Goal: Information Seeking & Learning: Learn about a topic

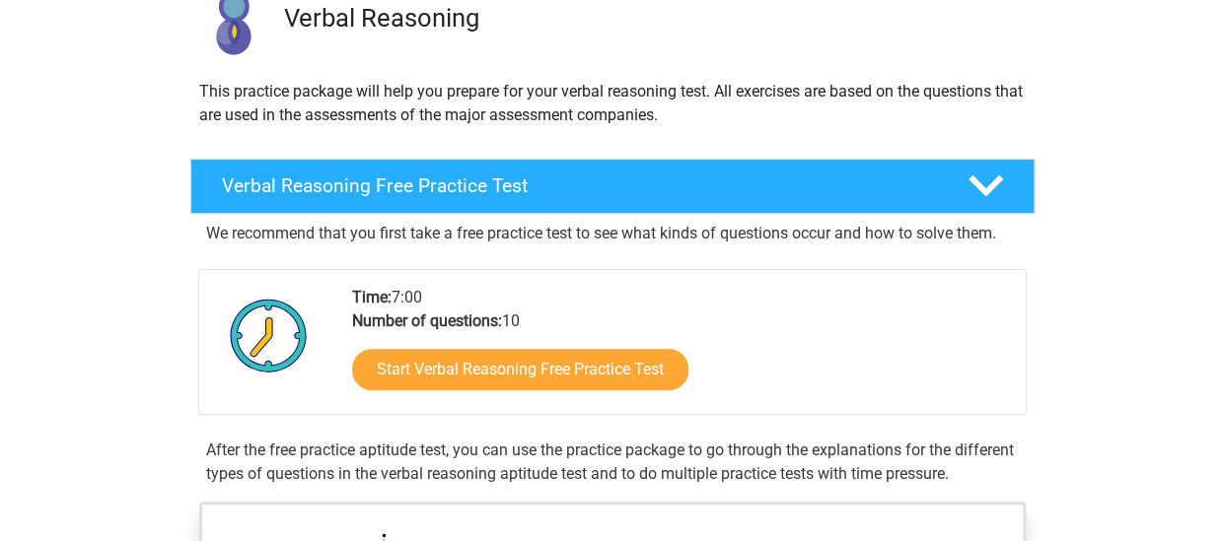
scroll to position [197, 0]
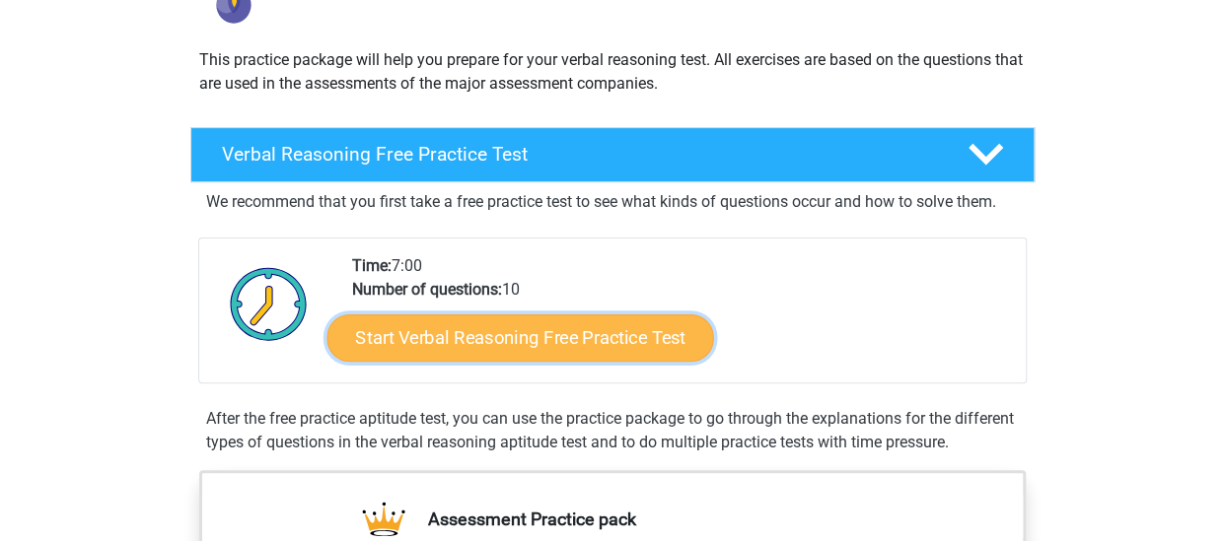
click at [605, 342] on link "Start Verbal Reasoning Free Practice Test" at bounding box center [519, 338] width 387 height 47
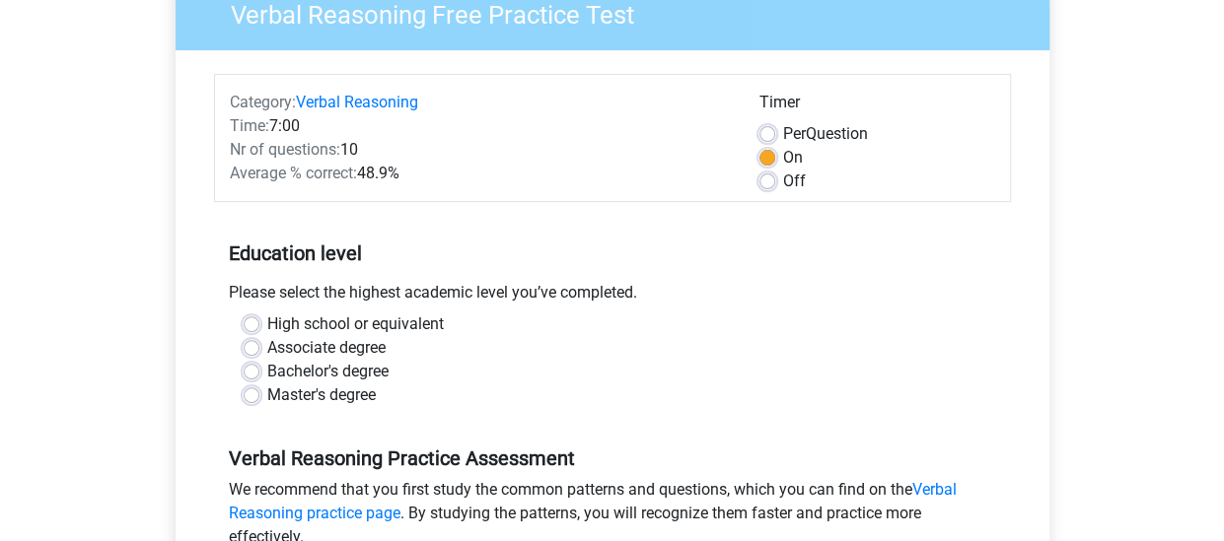
scroll to position [197, 0]
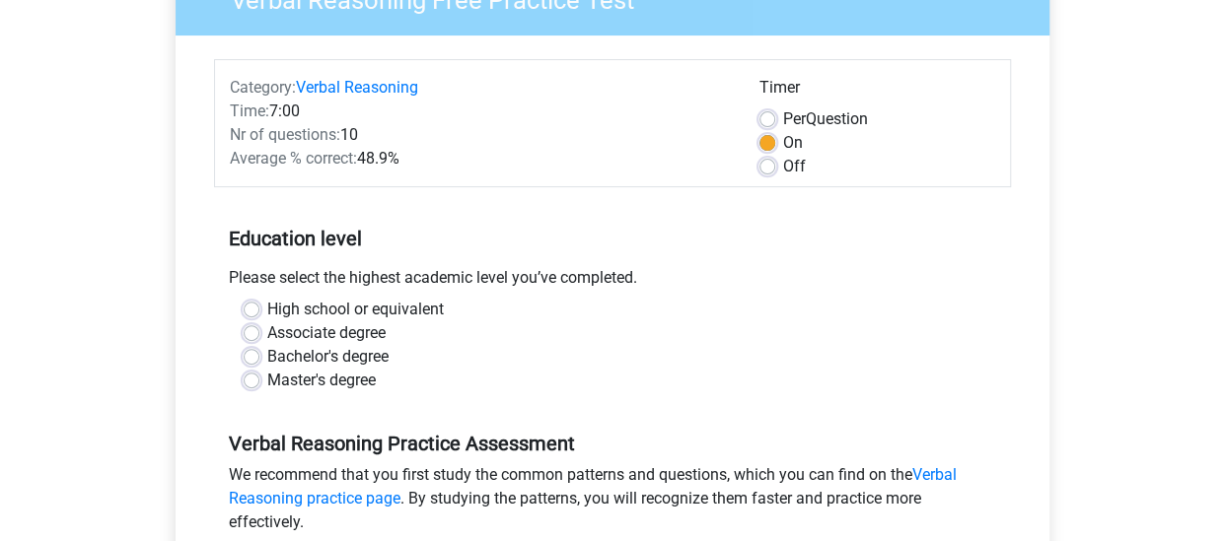
click at [271, 356] on label "Bachelor's degree" at bounding box center [327, 357] width 121 height 24
click at [259, 356] on input "Bachelor's degree" at bounding box center [252, 355] width 16 height 20
radio input "true"
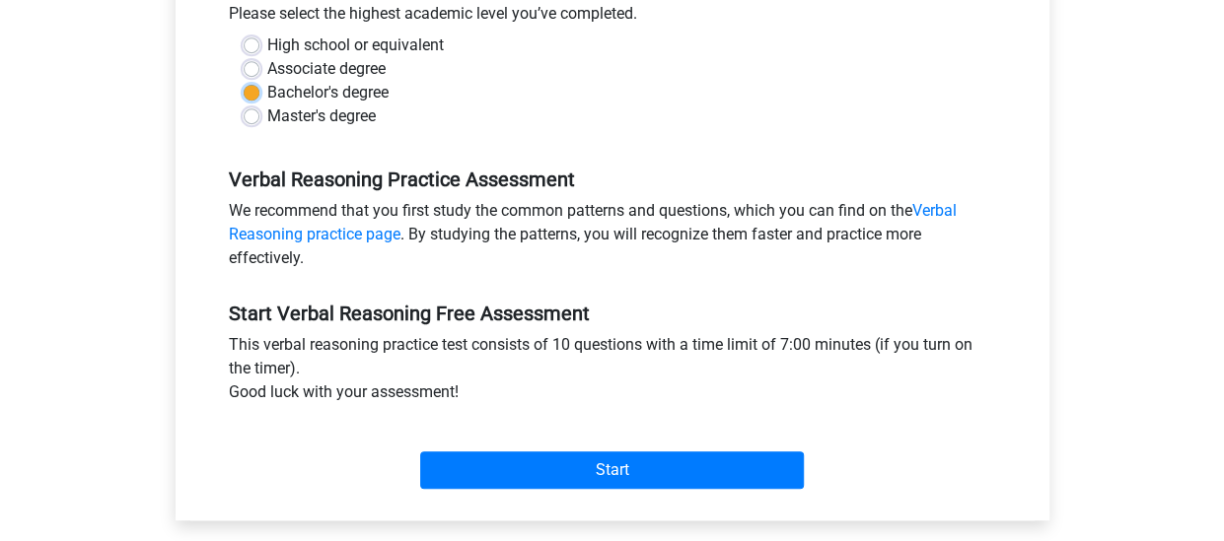
scroll to position [493, 0]
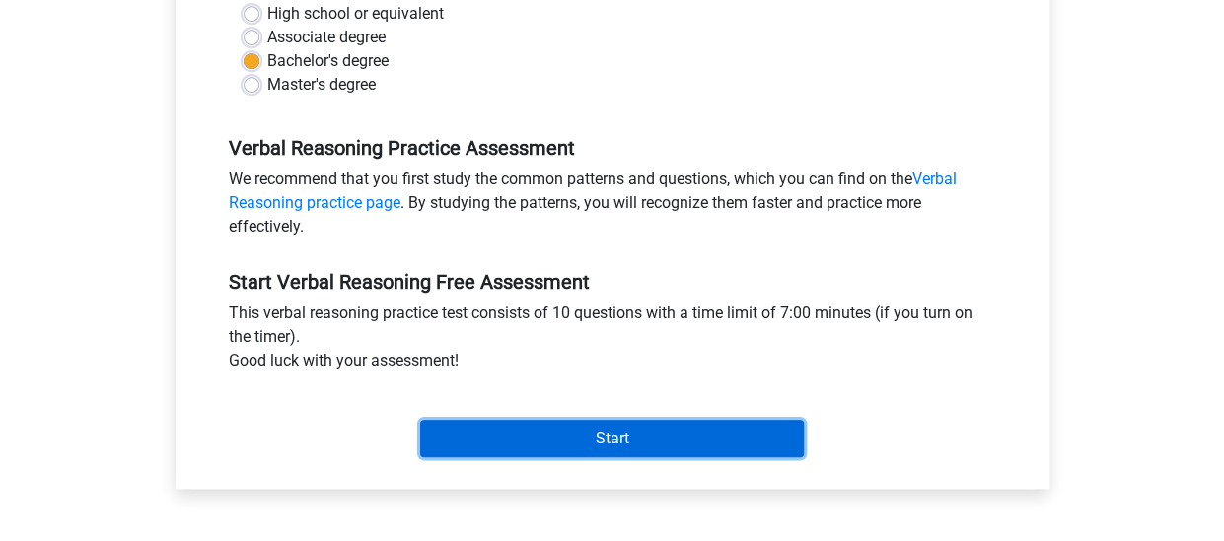
click at [597, 429] on input "Start" at bounding box center [612, 438] width 384 height 37
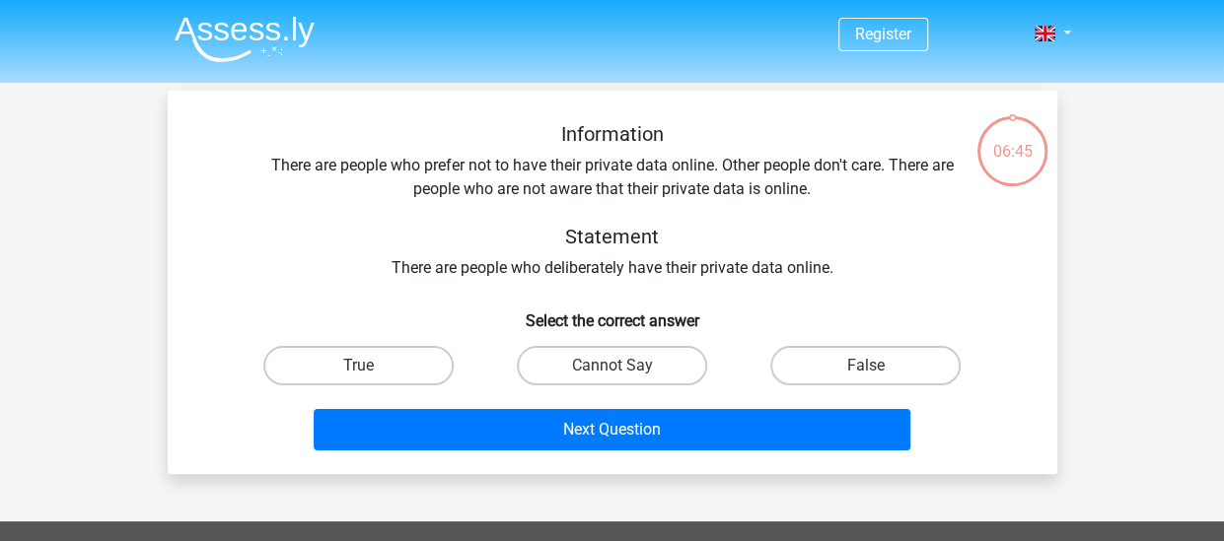
click at [637, 344] on div "Cannot Say" at bounding box center [611, 365] width 253 height 55
click at [639, 370] on label "Cannot Say" at bounding box center [612, 365] width 190 height 39
click at [624, 370] on input "Cannot Say" at bounding box center [617, 372] width 13 height 13
radio input "true"
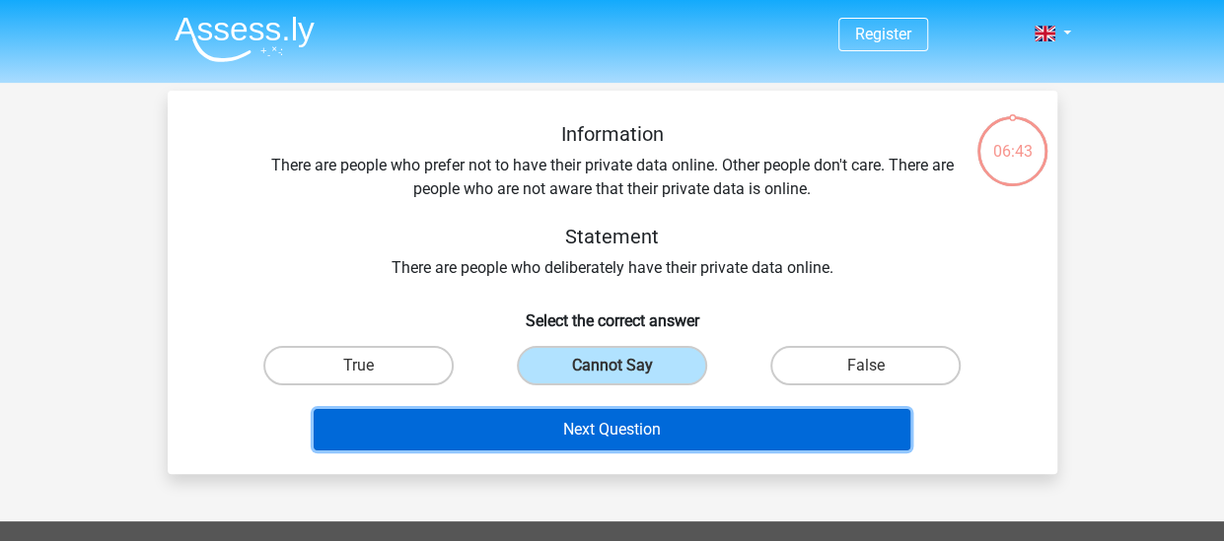
click at [648, 433] on button "Next Question" at bounding box center [612, 429] width 597 height 41
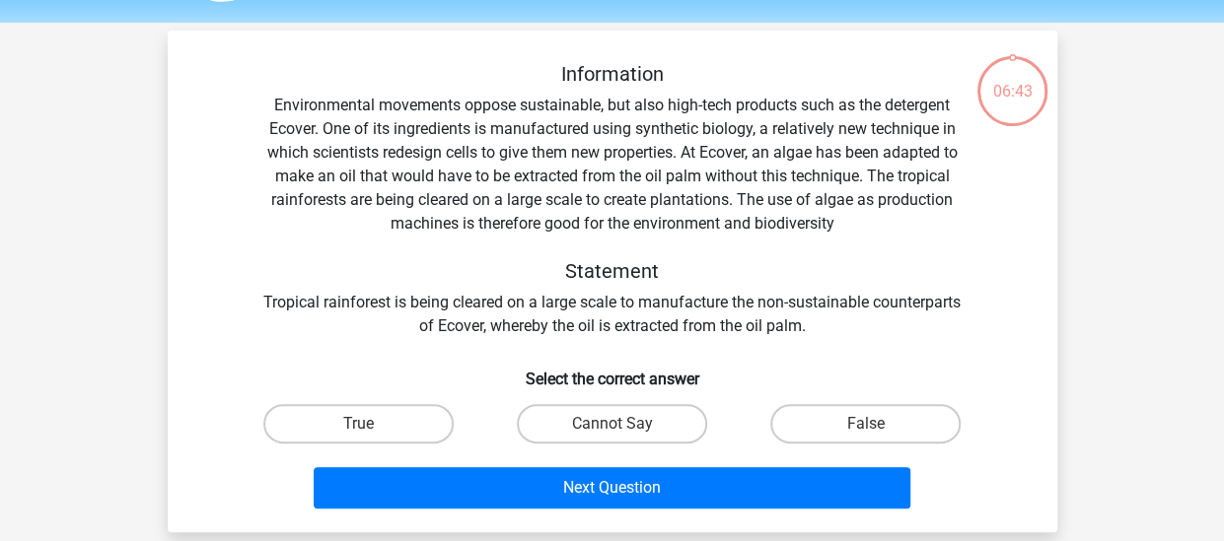
scroll to position [91, 0]
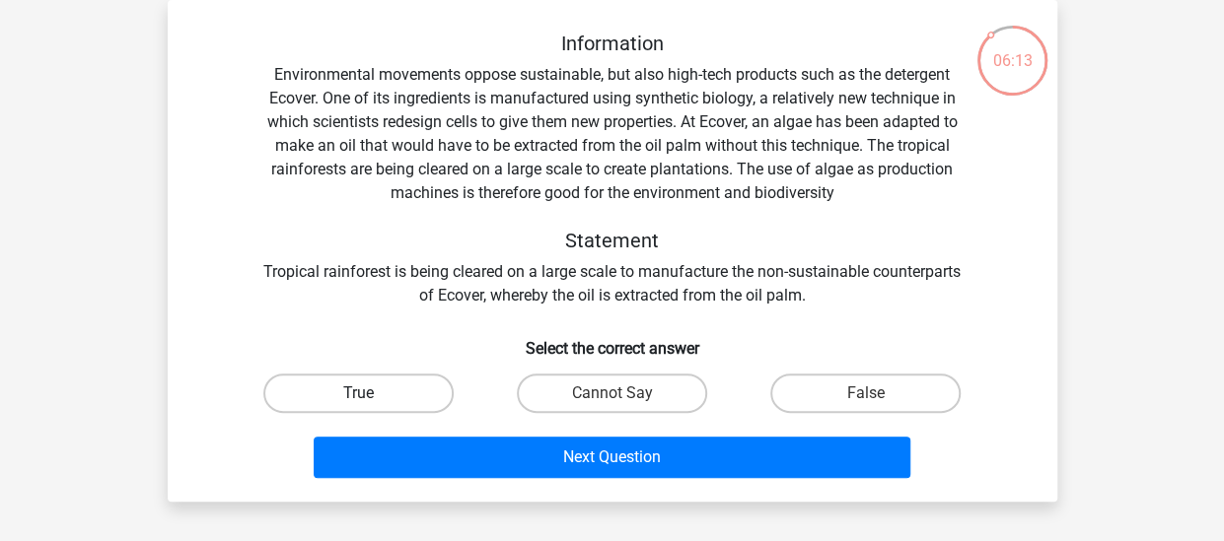
click at [334, 389] on label "True" at bounding box center [358, 393] width 190 height 39
click at [358, 393] on input "True" at bounding box center [364, 399] width 13 height 13
radio input "true"
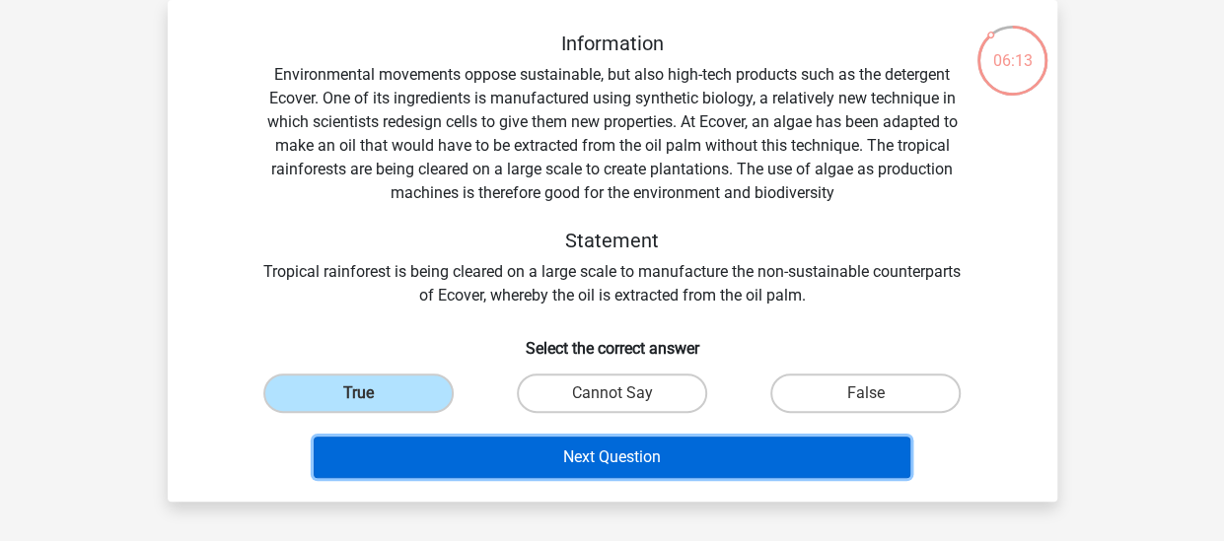
click at [561, 455] on button "Next Question" at bounding box center [612, 457] width 597 height 41
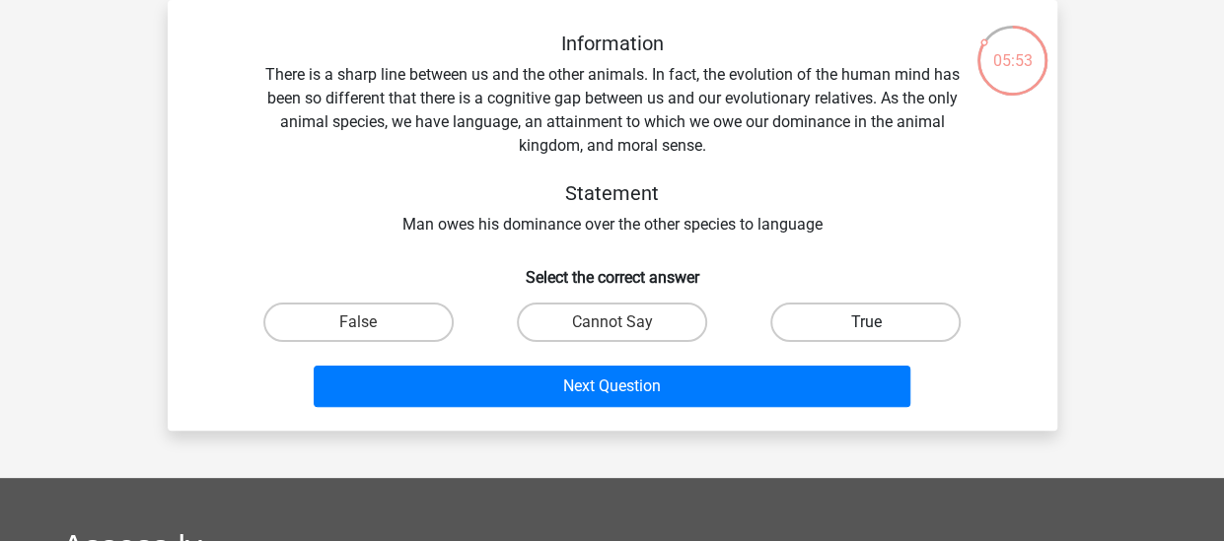
click at [840, 318] on label "True" at bounding box center [865, 322] width 190 height 39
click at [866, 322] on input "True" at bounding box center [872, 328] width 13 height 13
radio input "true"
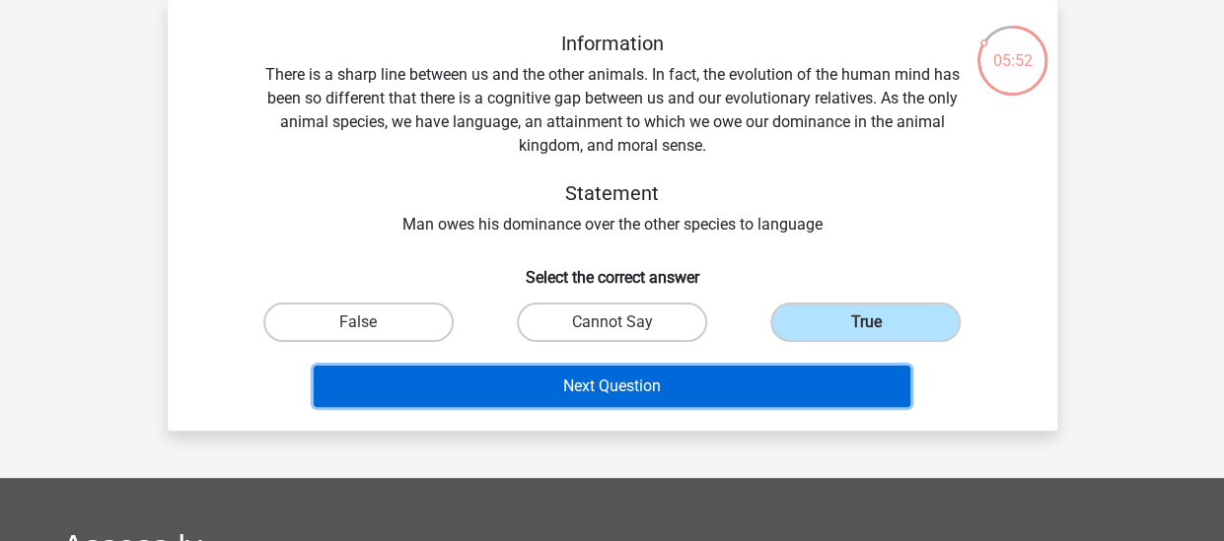
click at [584, 382] on button "Next Question" at bounding box center [612, 386] width 597 height 41
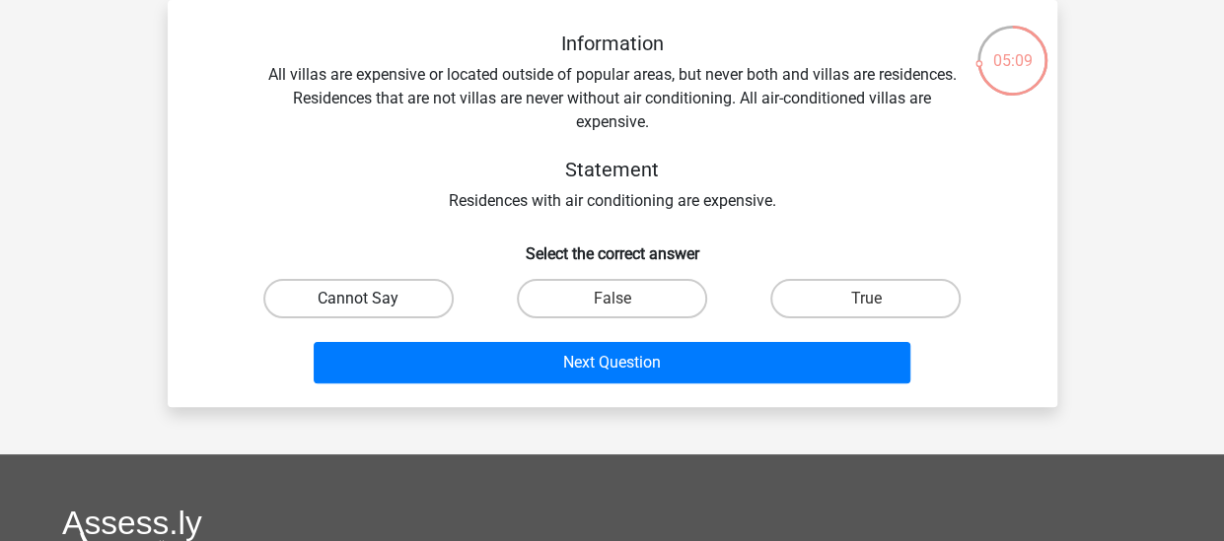
click at [347, 301] on label "Cannot Say" at bounding box center [358, 298] width 190 height 39
click at [358, 301] on input "Cannot Say" at bounding box center [364, 305] width 13 height 13
radio input "true"
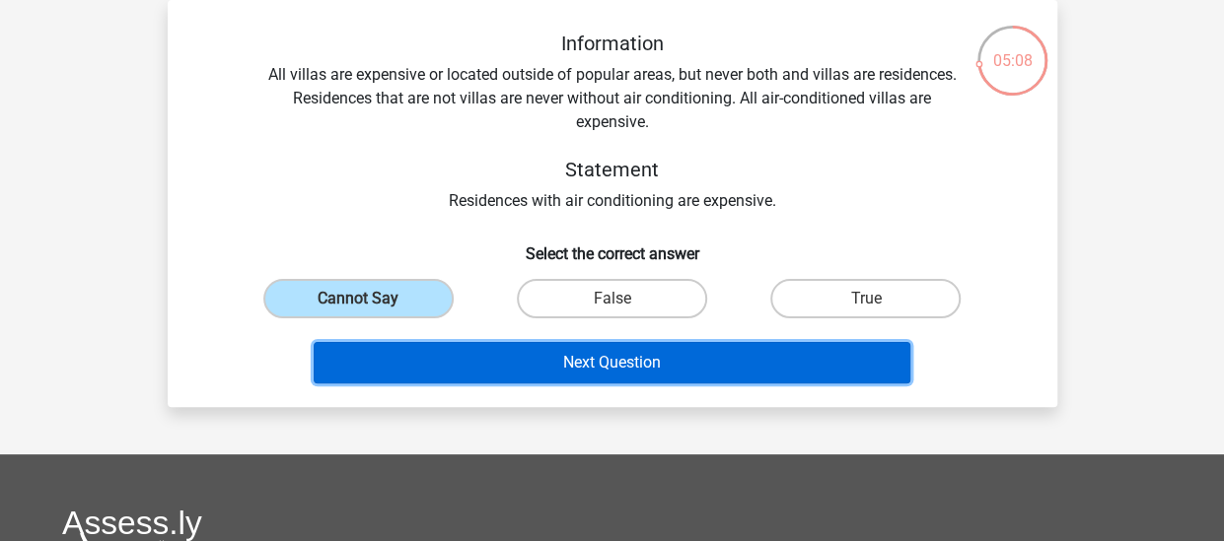
click at [565, 360] on button "Next Question" at bounding box center [612, 362] width 597 height 41
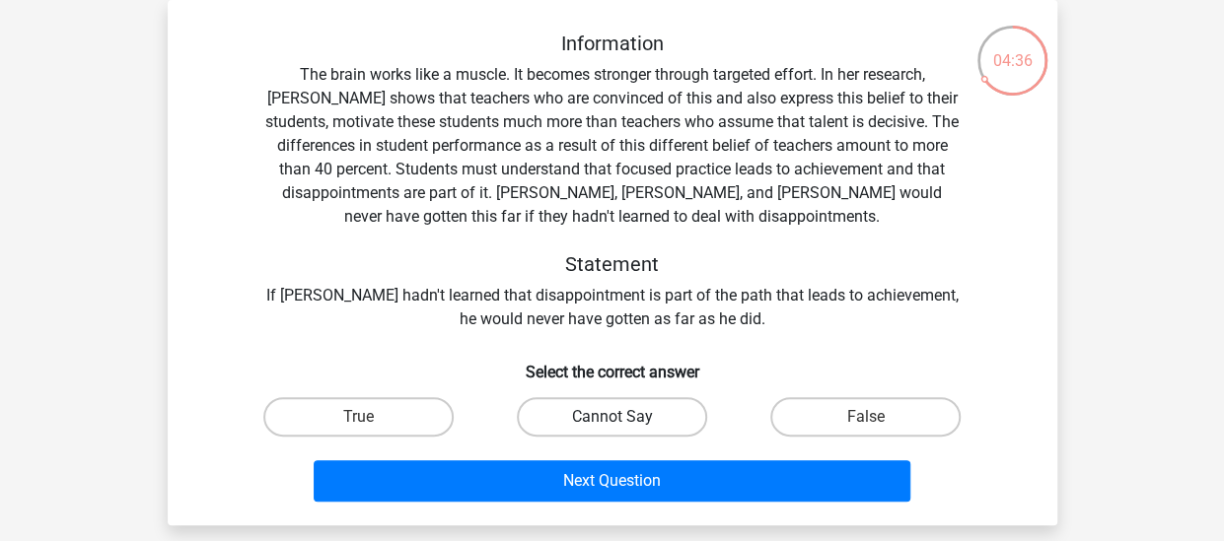
click at [651, 421] on label "Cannot Say" at bounding box center [612, 416] width 190 height 39
click at [624, 421] on input "Cannot Say" at bounding box center [617, 423] width 13 height 13
radio input "true"
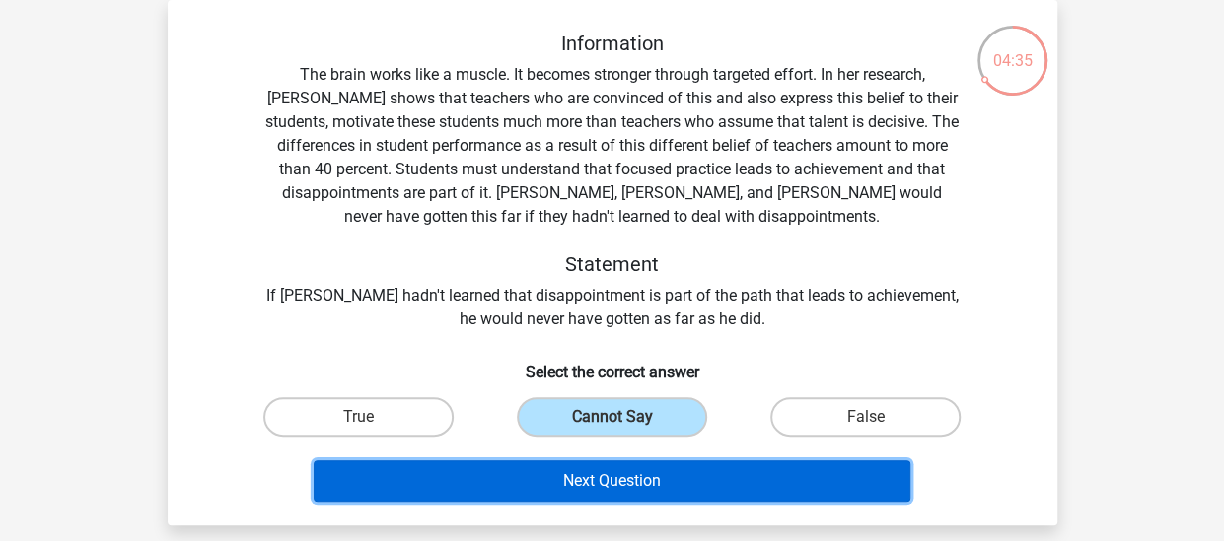
click at [685, 488] on button "Next Question" at bounding box center [612, 480] width 597 height 41
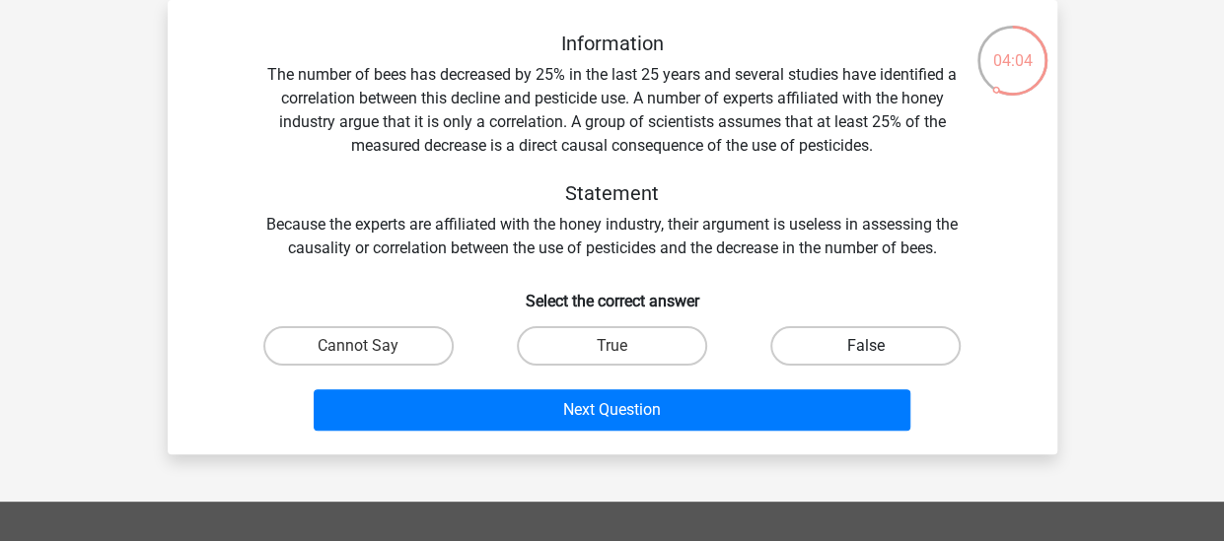
click at [838, 342] on label "False" at bounding box center [865, 345] width 190 height 39
click at [866, 346] on input "False" at bounding box center [872, 352] width 13 height 13
radio input "true"
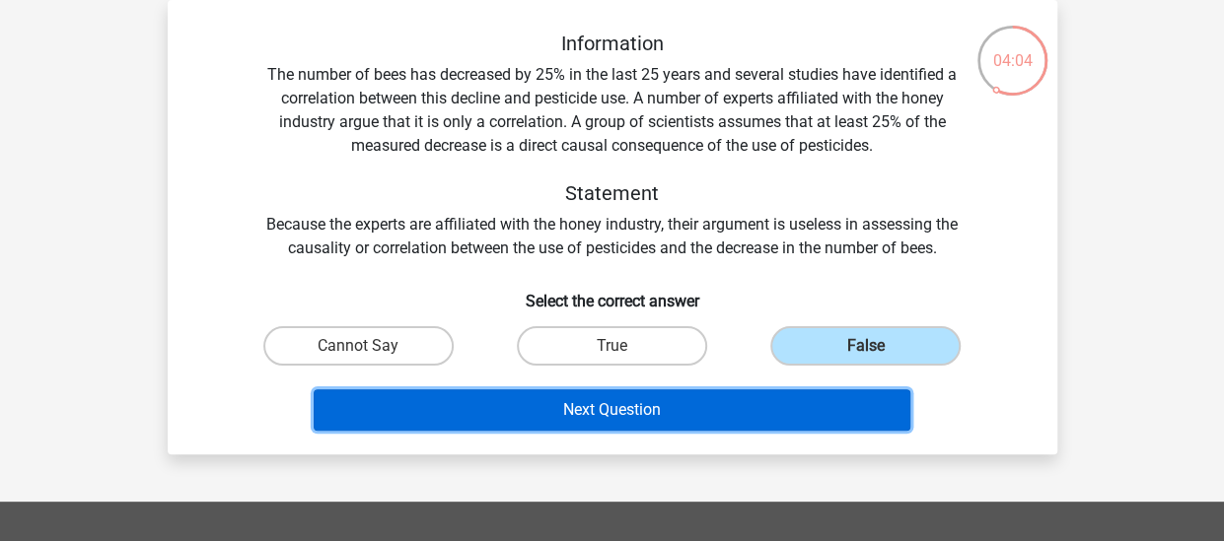
click at [623, 408] on button "Next Question" at bounding box center [612, 409] width 597 height 41
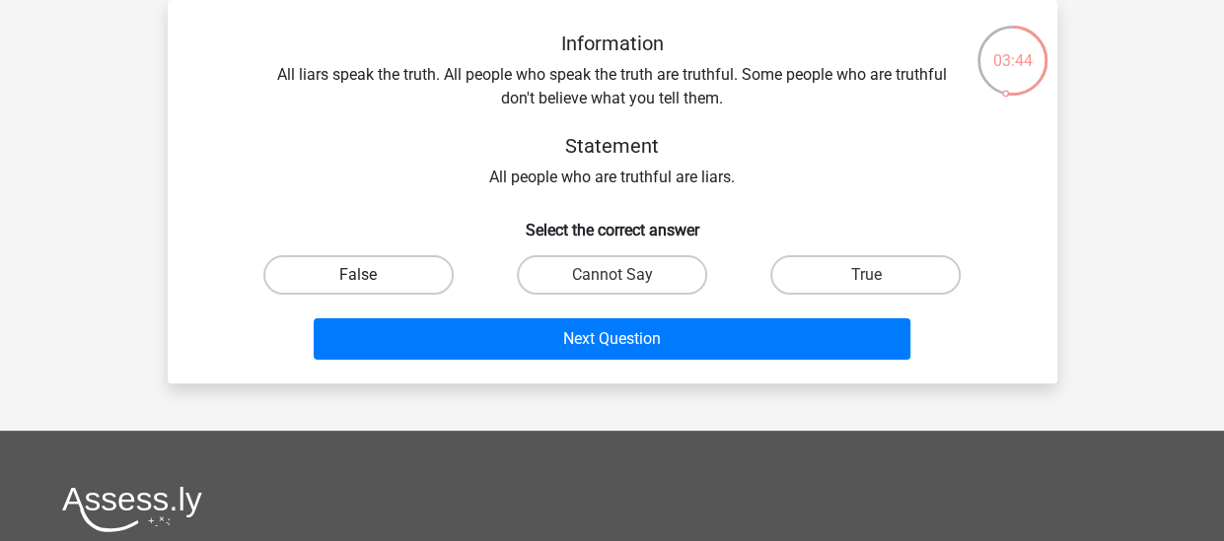
click at [343, 269] on label "False" at bounding box center [358, 274] width 190 height 39
click at [358, 275] on input "False" at bounding box center [364, 281] width 13 height 13
radio input "true"
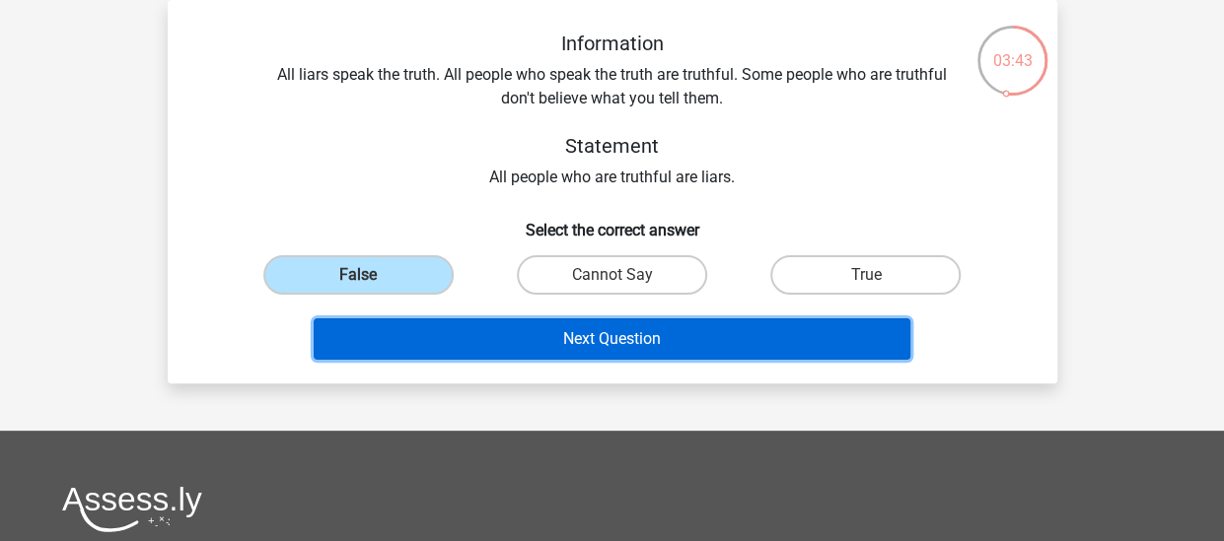
click at [543, 350] on button "Next Question" at bounding box center [612, 339] width 597 height 41
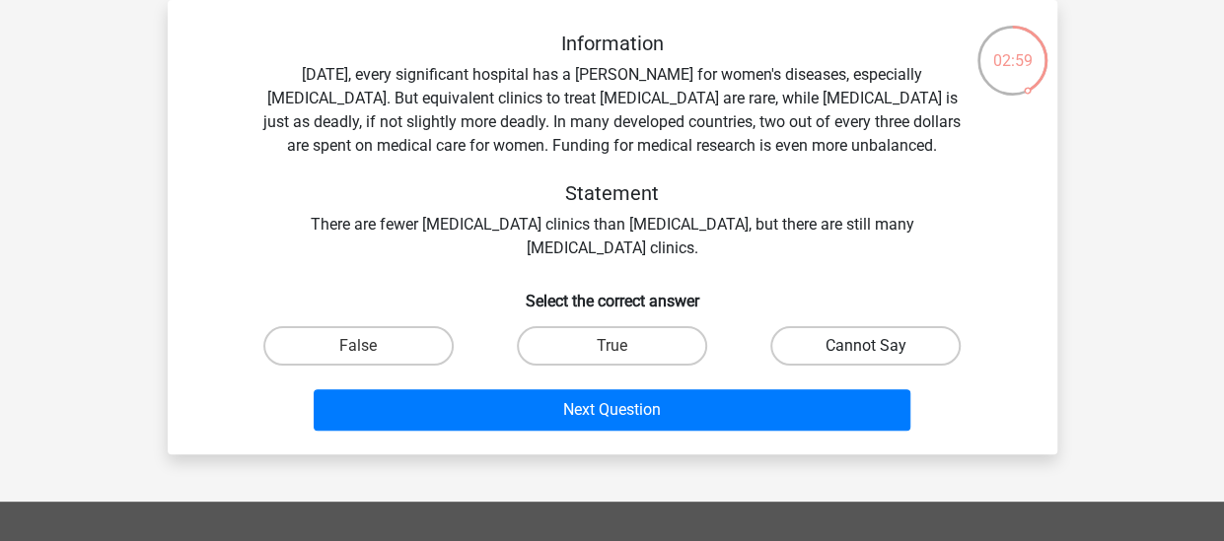
click at [846, 336] on label "Cannot Say" at bounding box center [865, 345] width 190 height 39
click at [866, 346] on input "Cannot Say" at bounding box center [872, 352] width 13 height 13
radio input "true"
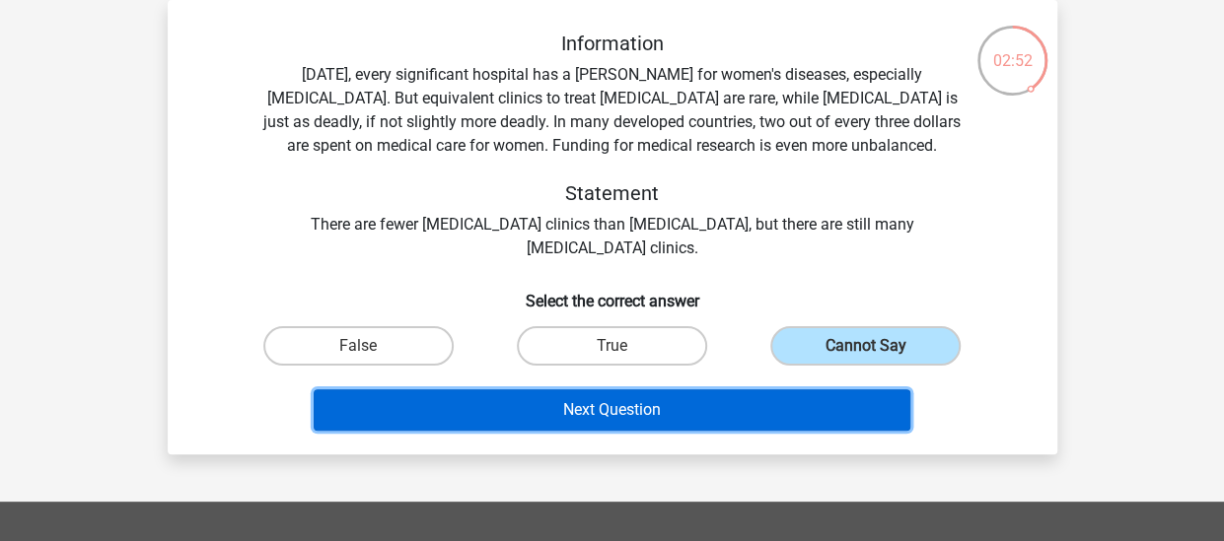
click at [620, 404] on button "Next Question" at bounding box center [612, 409] width 597 height 41
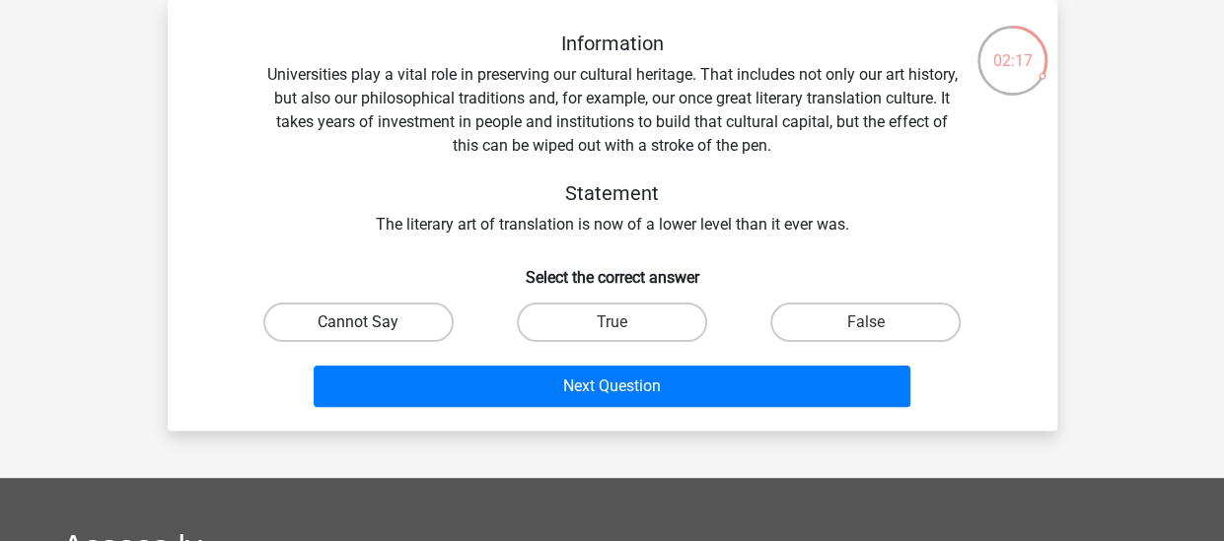
click at [357, 322] on label "Cannot Say" at bounding box center [358, 322] width 190 height 39
click at [358, 322] on input "Cannot Say" at bounding box center [364, 328] width 13 height 13
radio input "true"
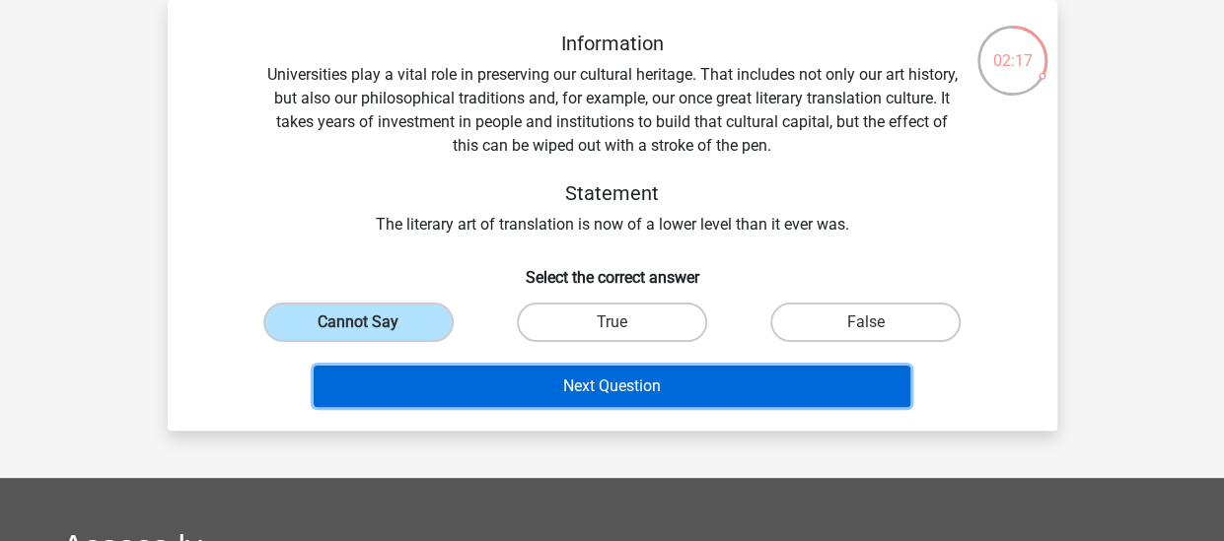
click at [564, 389] on button "Next Question" at bounding box center [612, 386] width 597 height 41
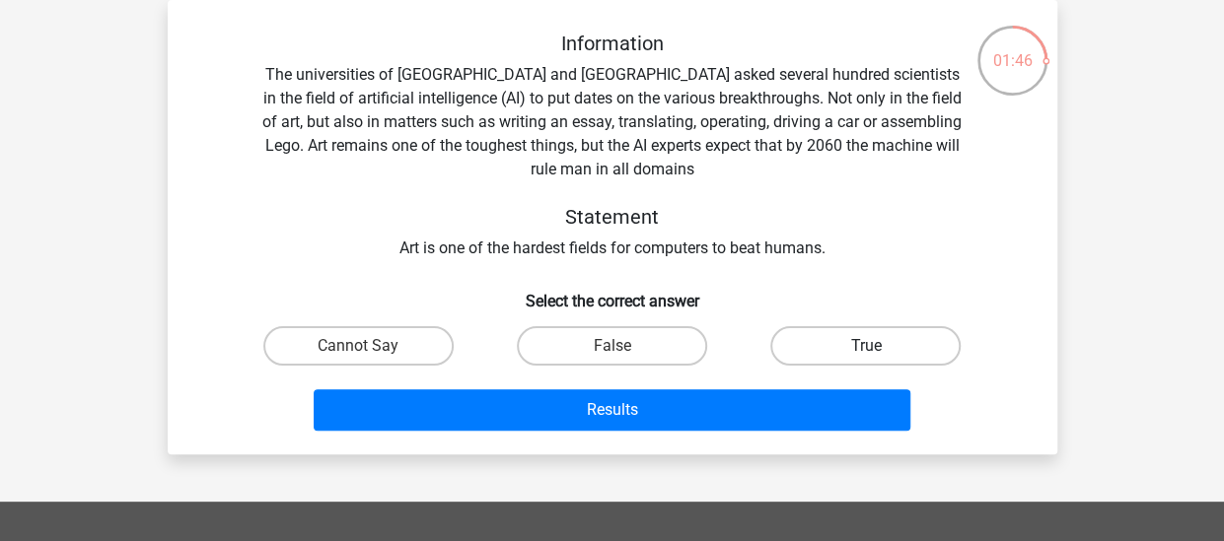
click at [850, 347] on label "True" at bounding box center [865, 345] width 190 height 39
click at [866, 347] on input "True" at bounding box center [872, 352] width 13 height 13
radio input "true"
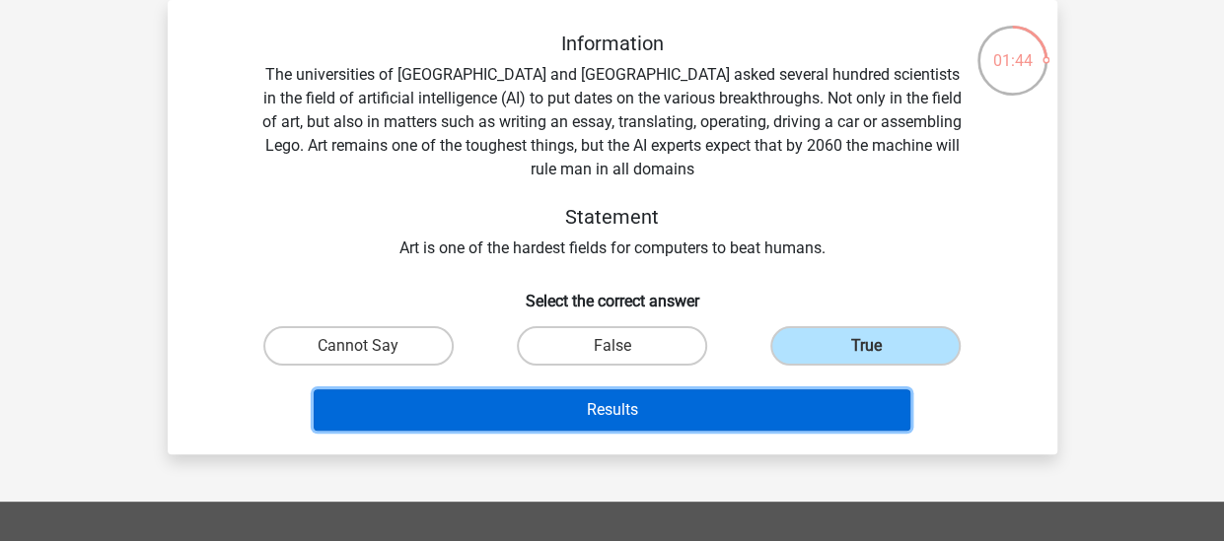
click at [580, 415] on button "Results" at bounding box center [612, 409] width 597 height 41
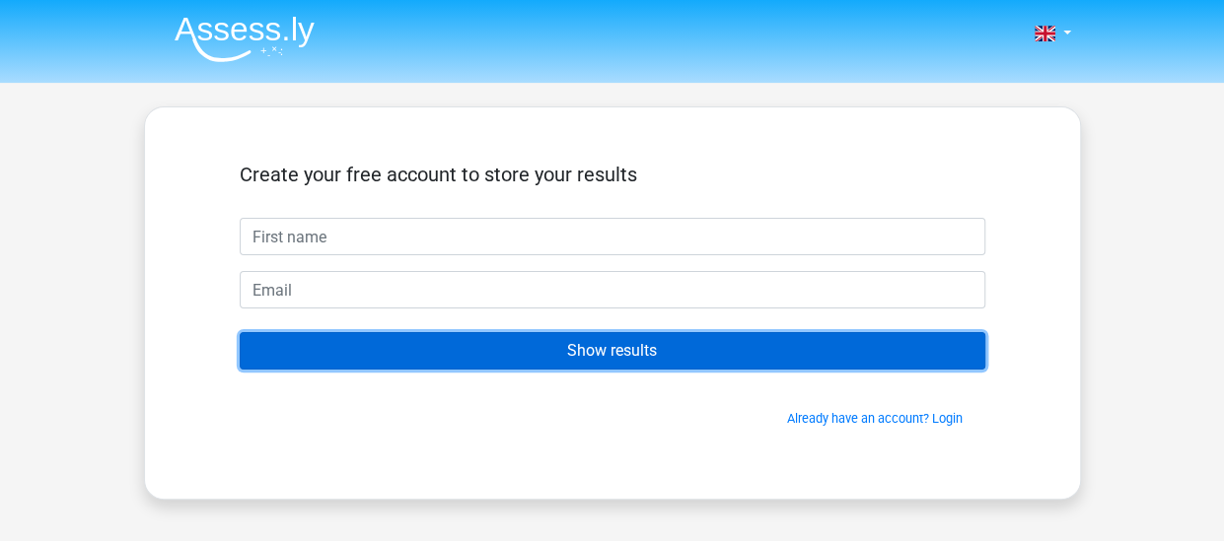
click at [684, 344] on input "Show results" at bounding box center [612, 350] width 745 height 37
